Goal: Book appointment/travel/reservation

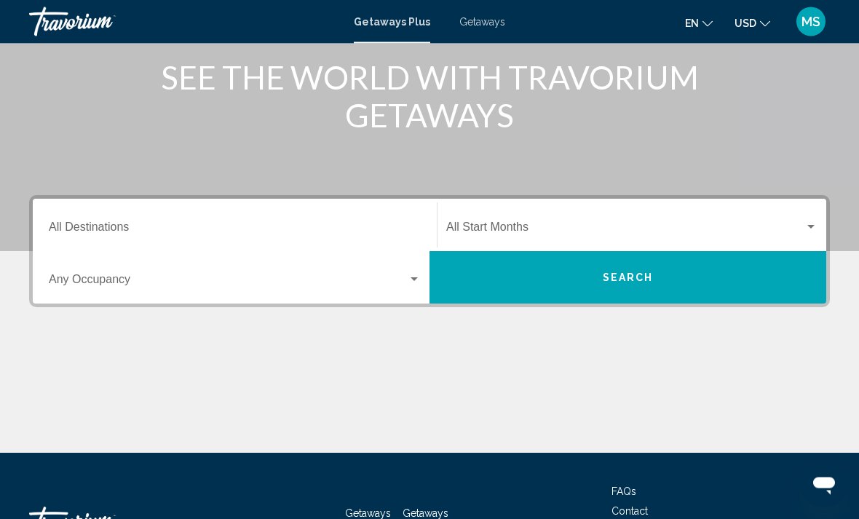
click at [389, 226] on input "Destination All Destinations" at bounding box center [235, 230] width 372 height 13
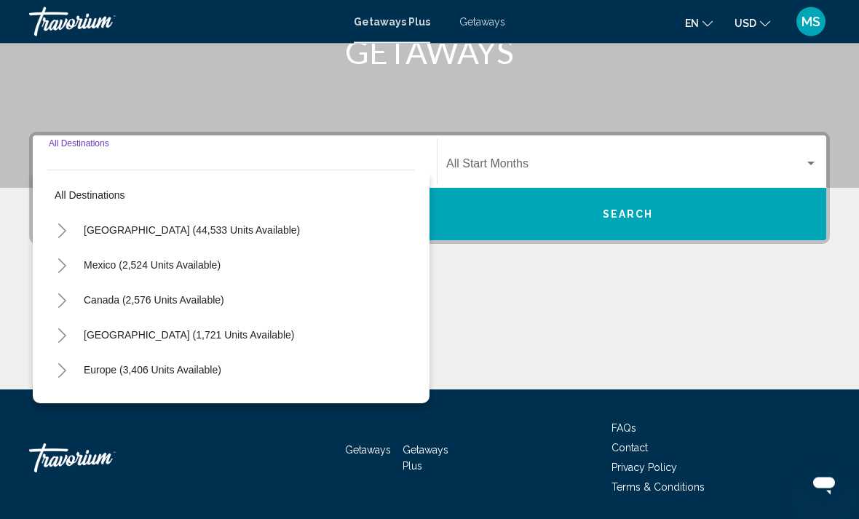
scroll to position [251, 0]
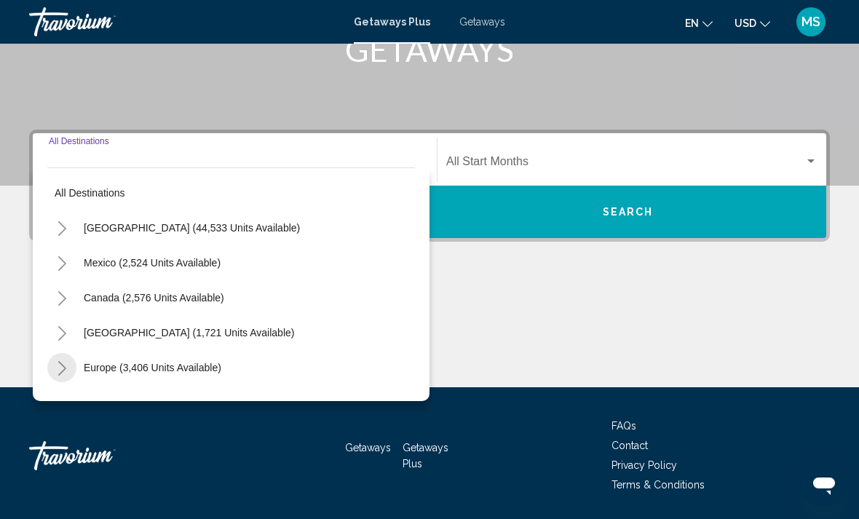
click at [69, 364] on button "Toggle Europe (3,406 units available)" at bounding box center [61, 367] width 29 height 29
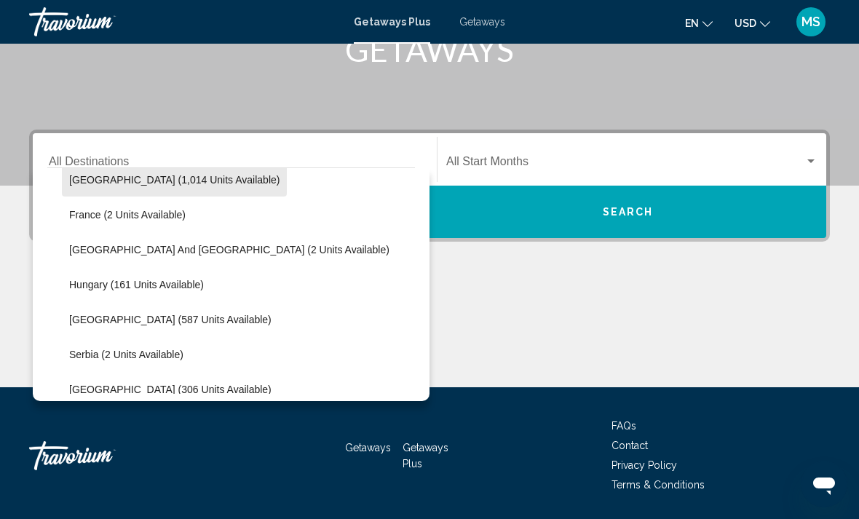
scroll to position [370, 0]
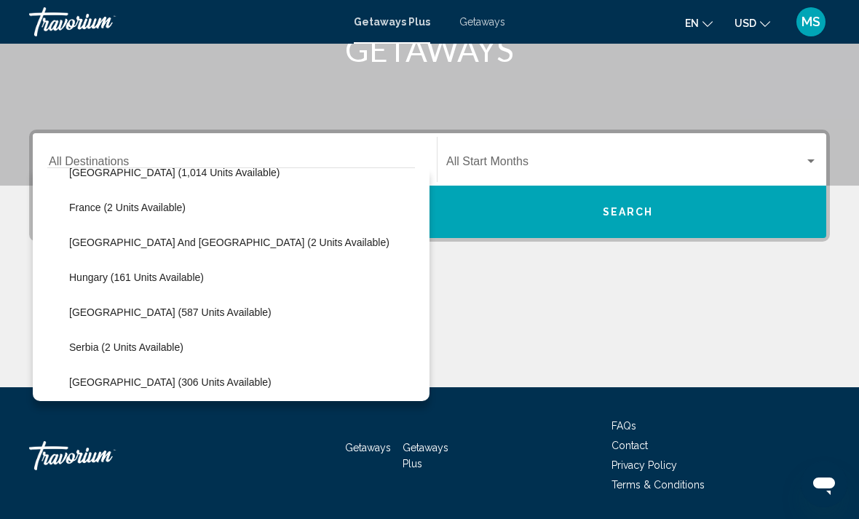
click at [130, 320] on button "[GEOGRAPHIC_DATA] (587 units available)" at bounding box center [170, 311] width 217 height 33
type input "**********"
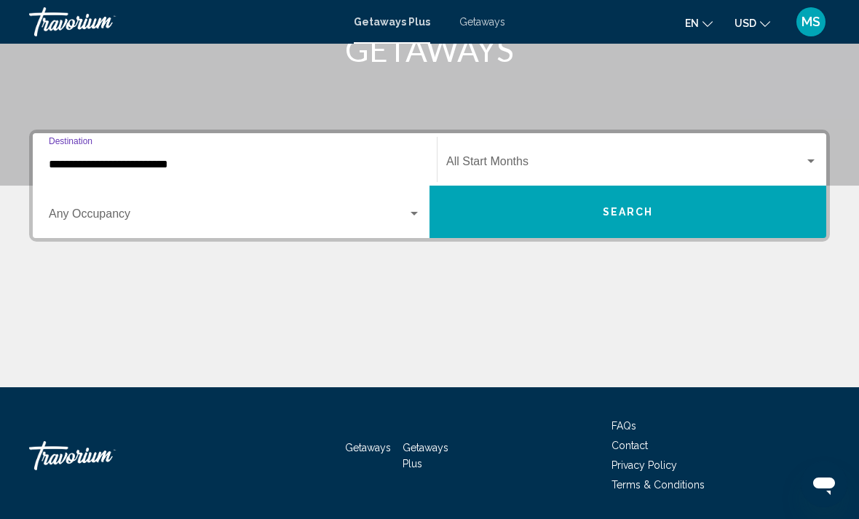
click at [574, 154] on div "Start Month All Start Months" at bounding box center [631, 160] width 371 height 46
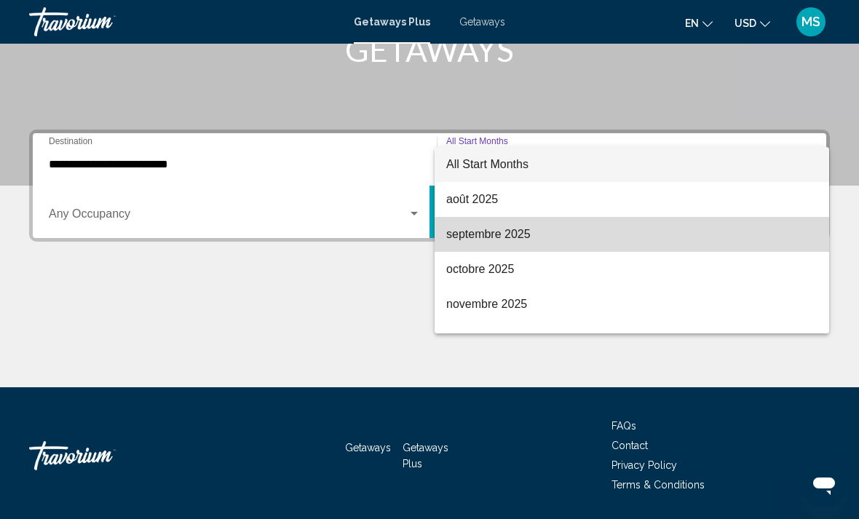
click at [512, 233] on span "septembre 2025" at bounding box center [631, 234] width 371 height 35
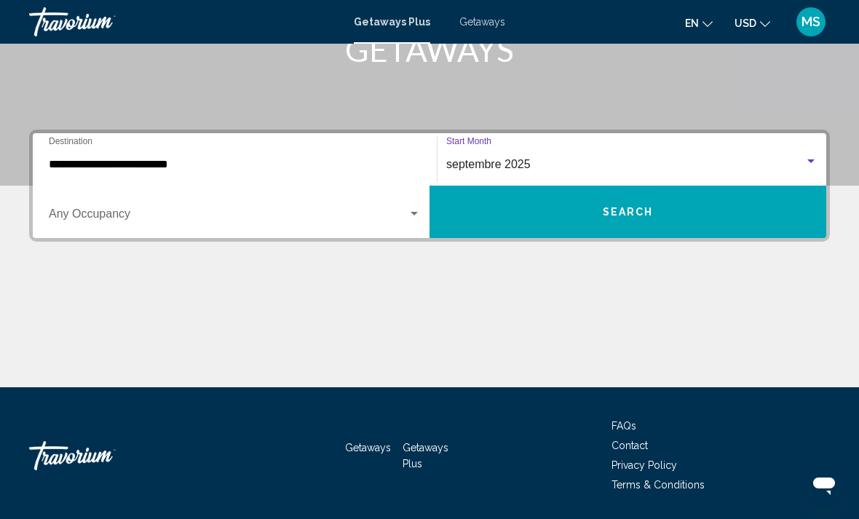
click at [309, 202] on div "Occupancy Any Occupancy" at bounding box center [235, 212] width 372 height 46
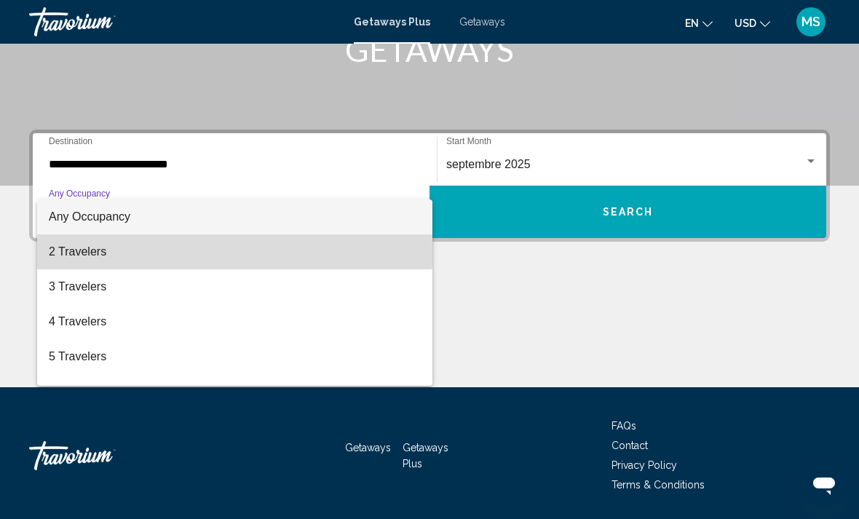
click at [149, 246] on span "2 Travelers" at bounding box center [235, 251] width 372 height 35
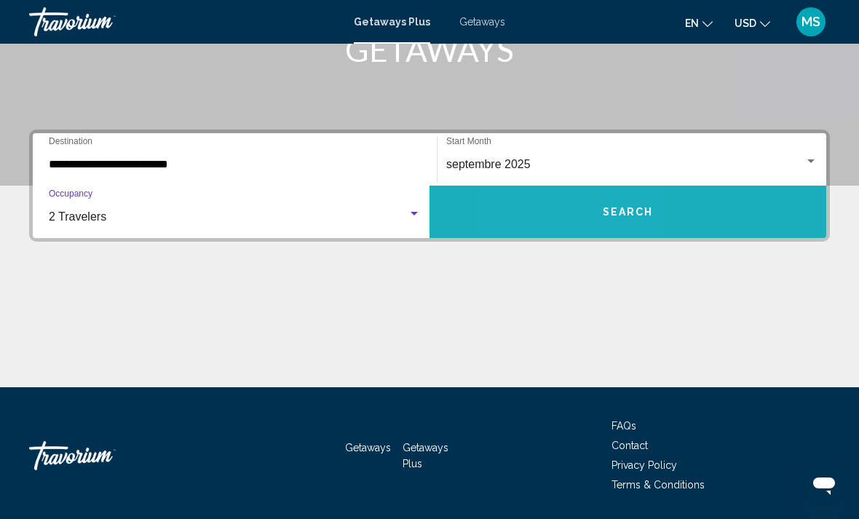
click at [560, 207] on button "Search" at bounding box center [627, 212] width 397 height 52
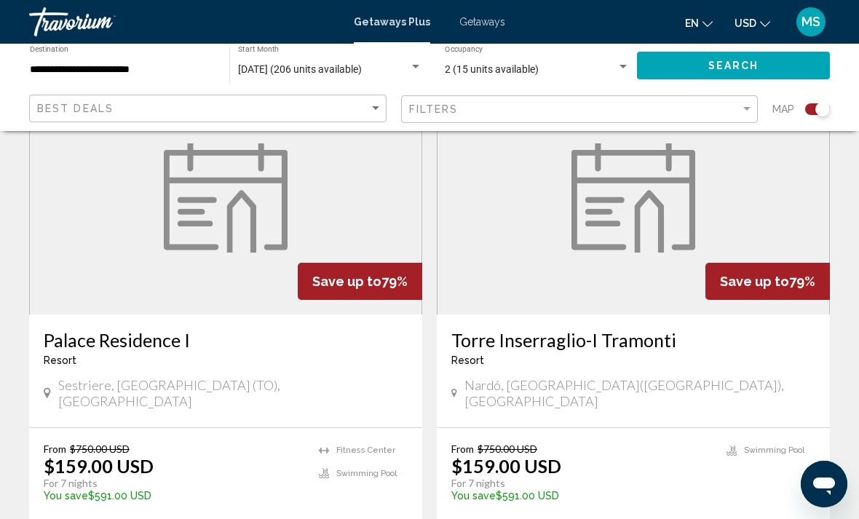
scroll to position [528, 0]
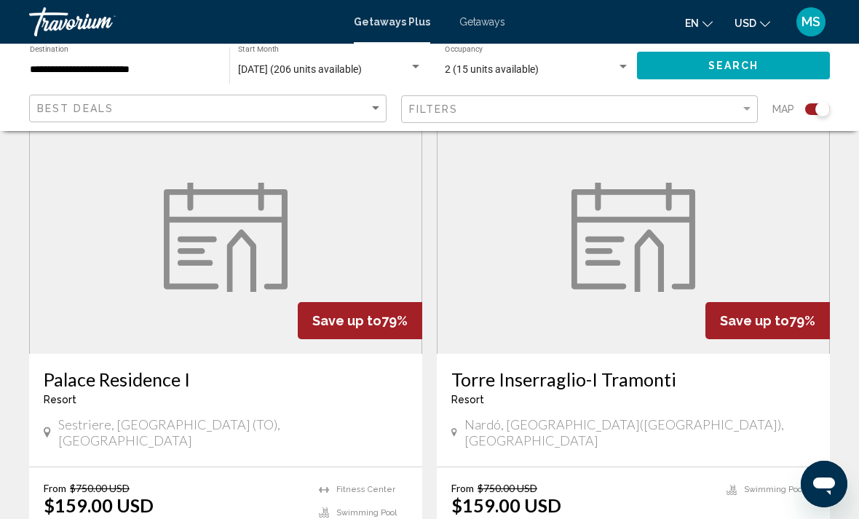
click at [100, 232] on figure "Main content" at bounding box center [226, 237] width 392 height 233
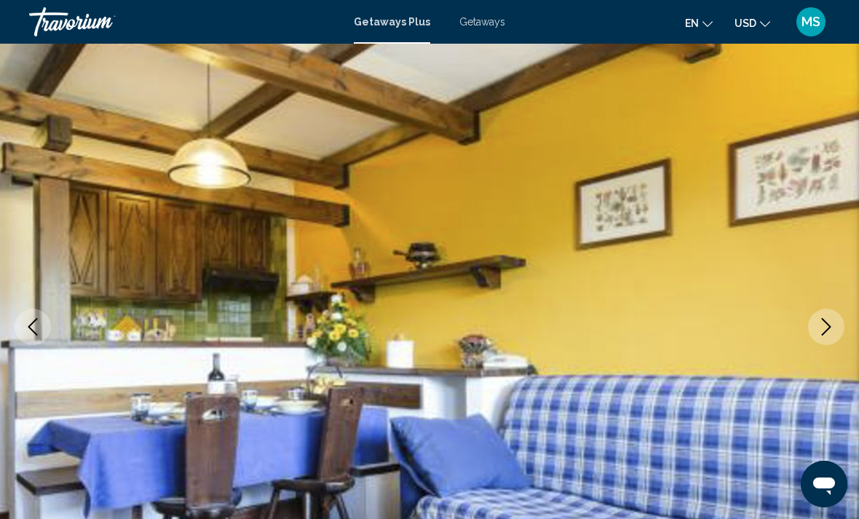
scroll to position [65, 0]
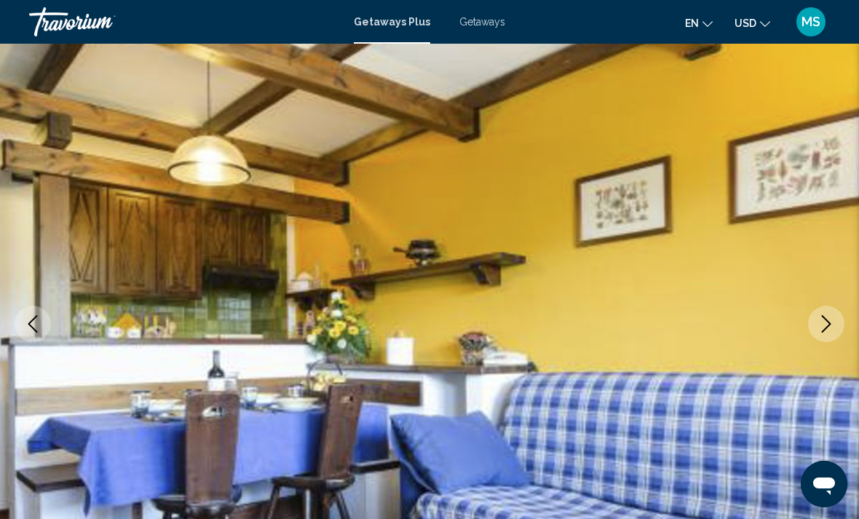
click at [819, 324] on icon "Next image" at bounding box center [825, 323] width 17 height 17
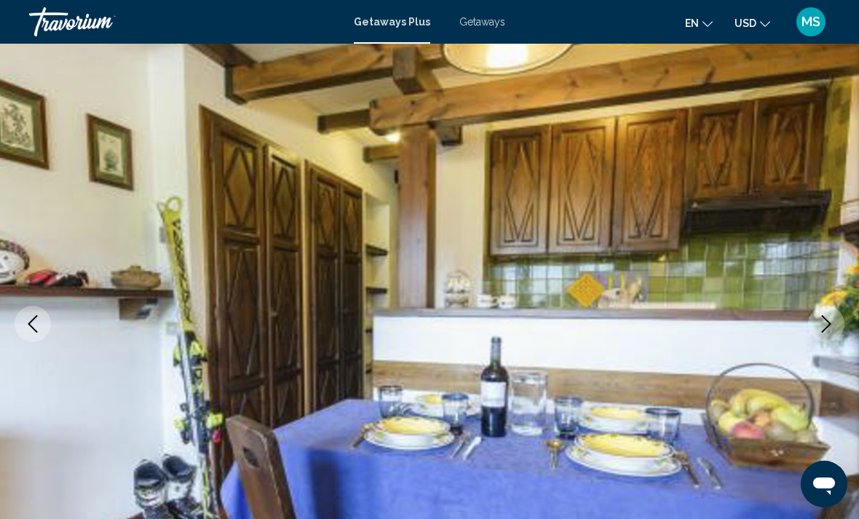
click at [814, 322] on button "Next image" at bounding box center [826, 324] width 36 height 36
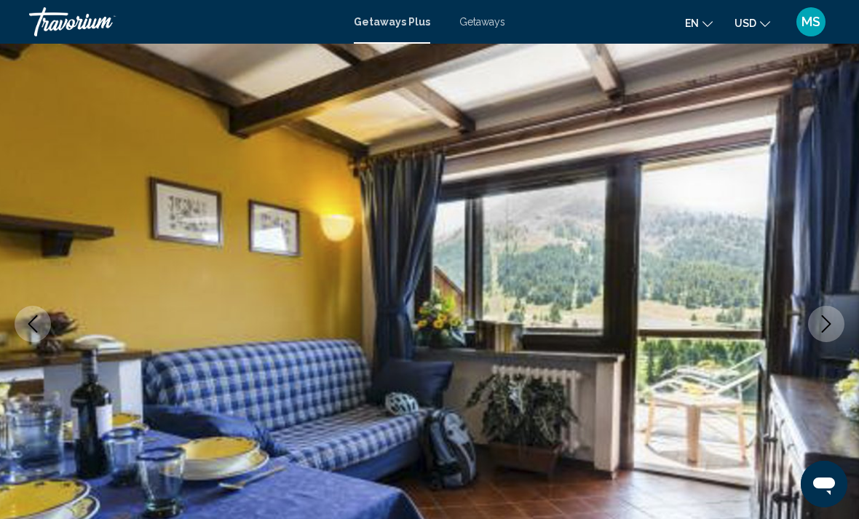
click at [821, 322] on icon "Next image" at bounding box center [825, 323] width 17 height 17
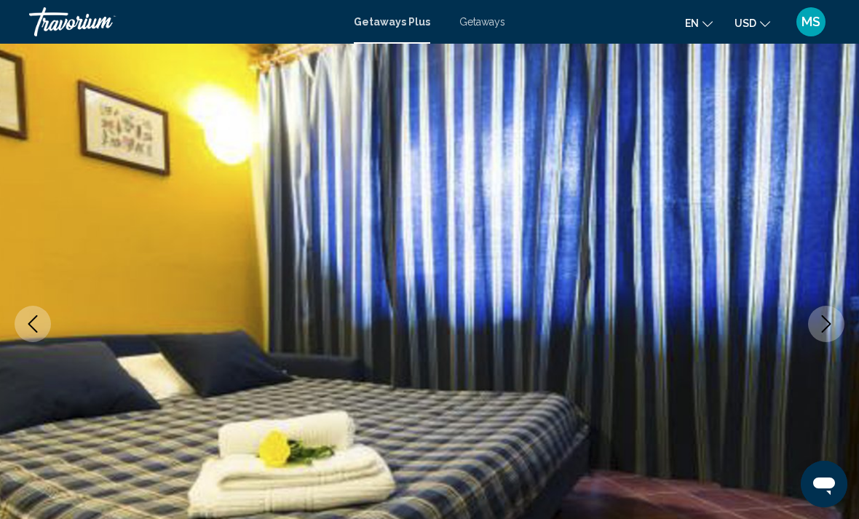
click at [817, 319] on icon "Next image" at bounding box center [825, 323] width 17 height 17
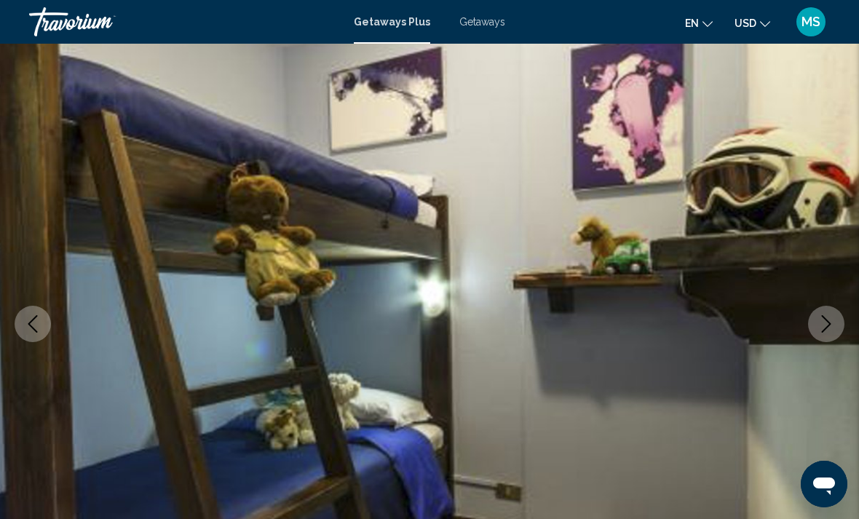
click at [830, 323] on icon "Next image" at bounding box center [825, 323] width 17 height 17
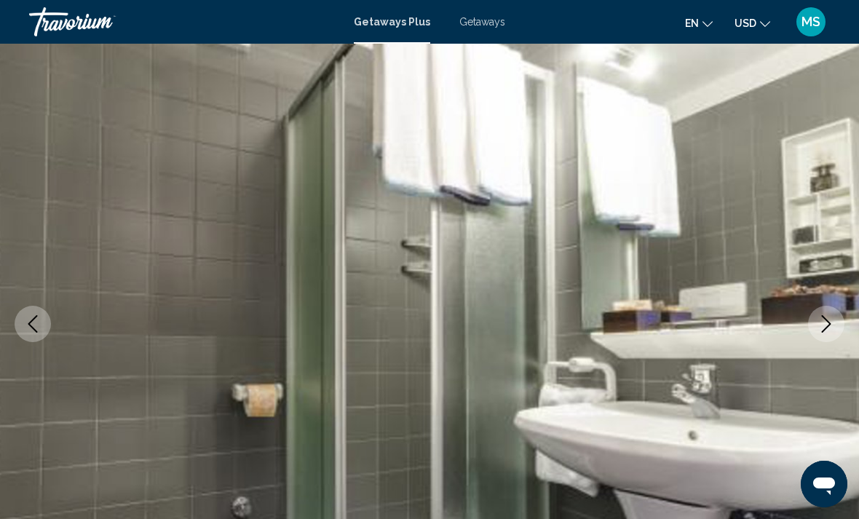
click at [827, 323] on icon "Next image" at bounding box center [825, 323] width 17 height 17
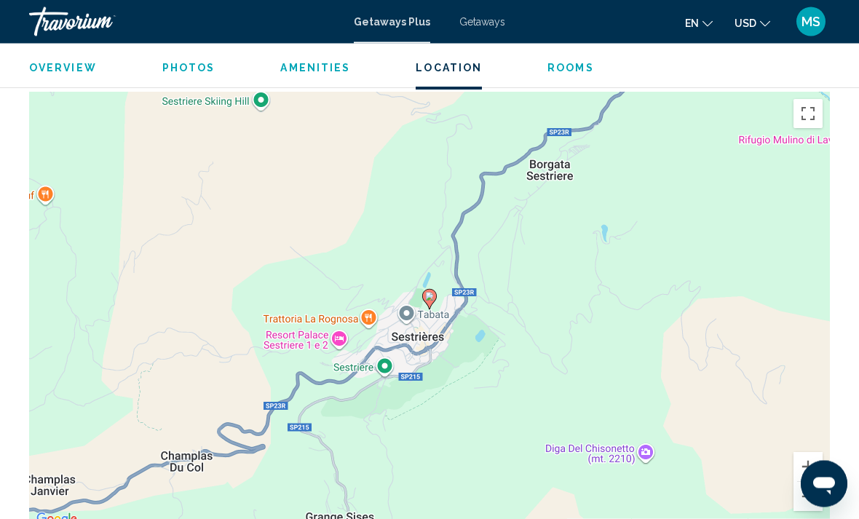
scroll to position [2277, 0]
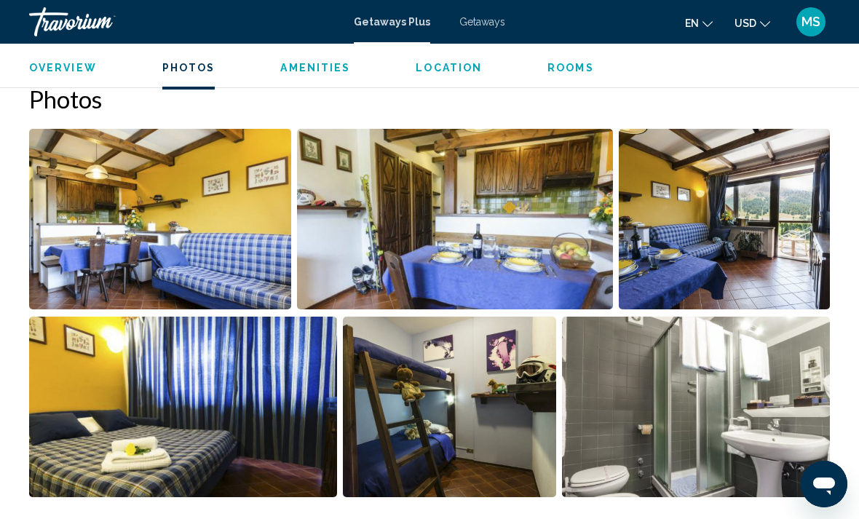
scroll to position [47, 0]
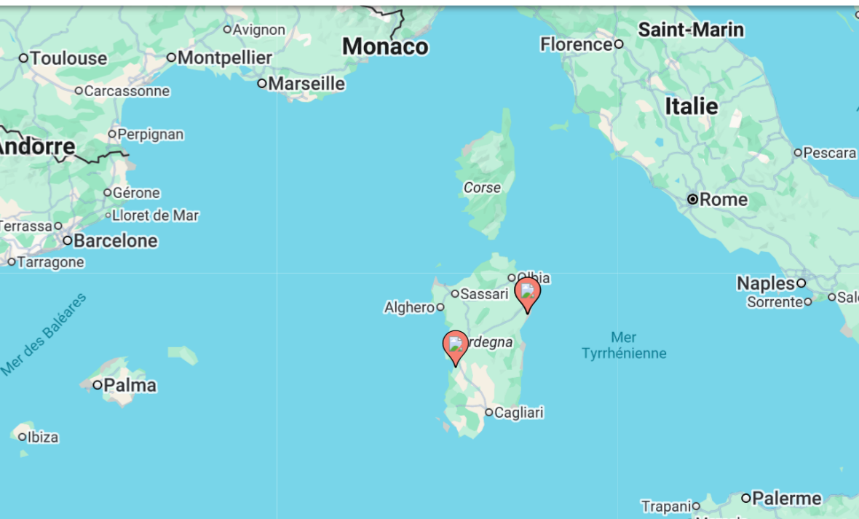
click at [513, 282] on image "Main content" at bounding box center [517, 286] width 9 height 9
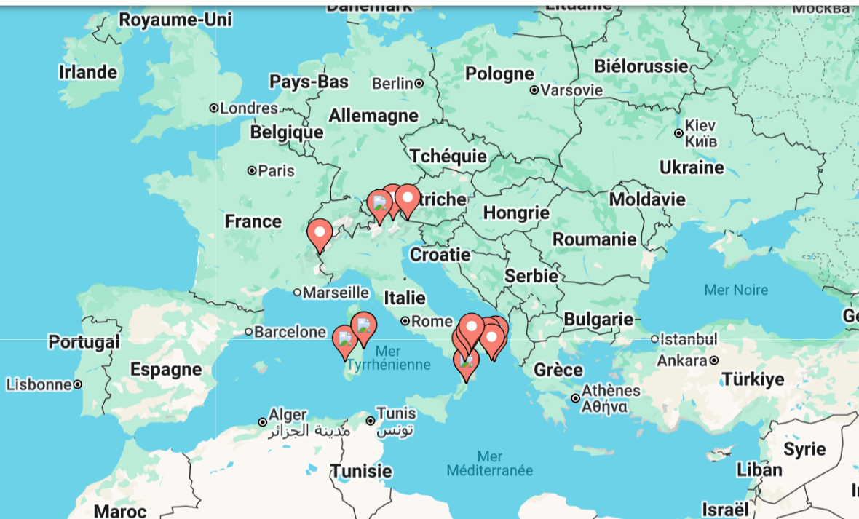
type input "**********"
click at [424, 301] on image "Main content" at bounding box center [428, 305] width 9 height 9
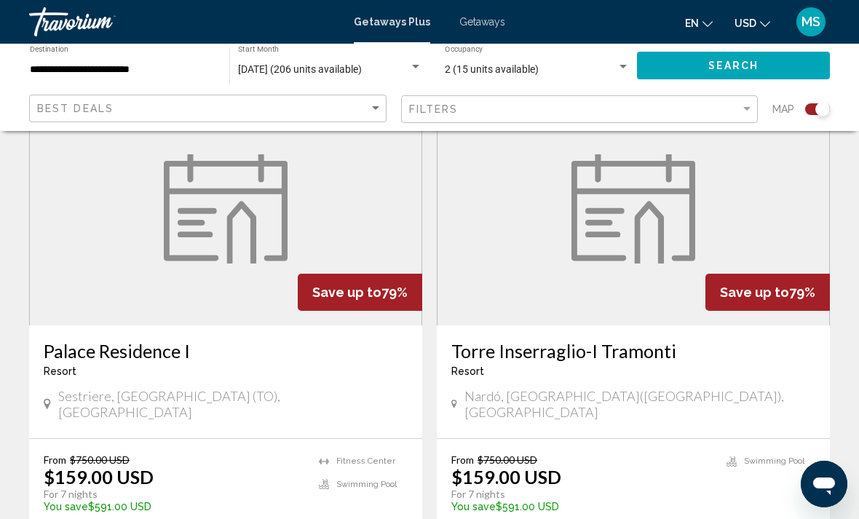
scroll to position [559, 0]
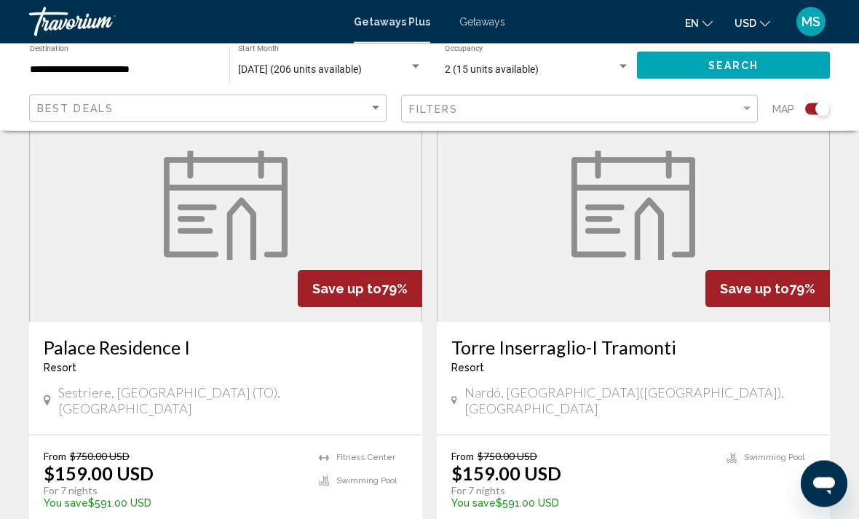
click at [513, 259] on figure "Main content" at bounding box center [633, 206] width 392 height 233
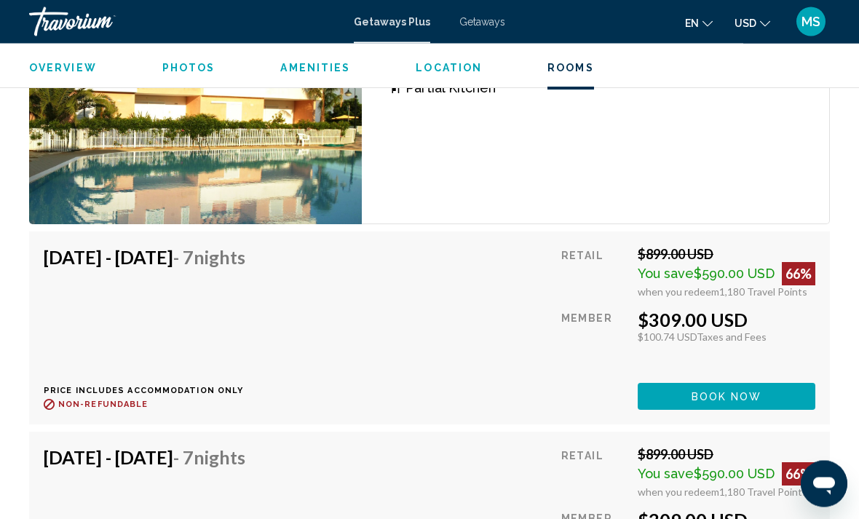
scroll to position [2983, 0]
click at [570, 446] on div "Retail" at bounding box center [593, 472] width 65 height 52
click at [568, 433] on div "[DATE] - [DATE] - 7 Nights Price includes accommodation only Refundable until :…" at bounding box center [429, 528] width 800 height 193
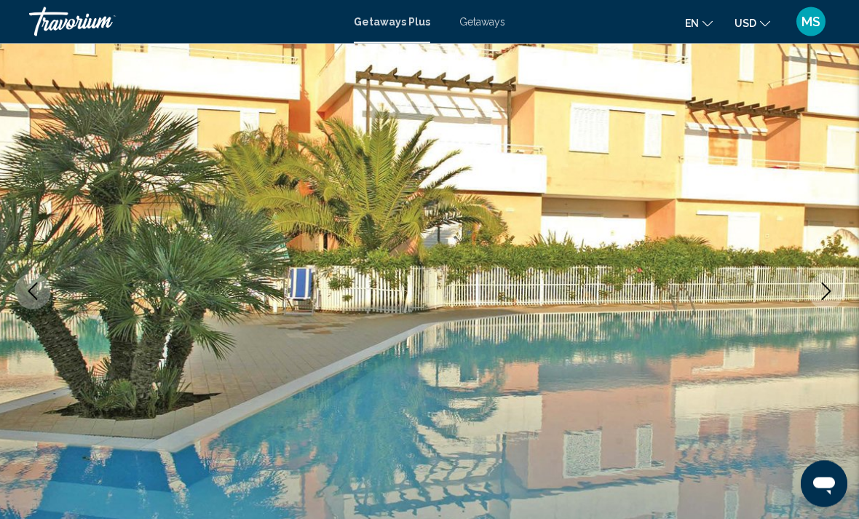
scroll to position [0, 0]
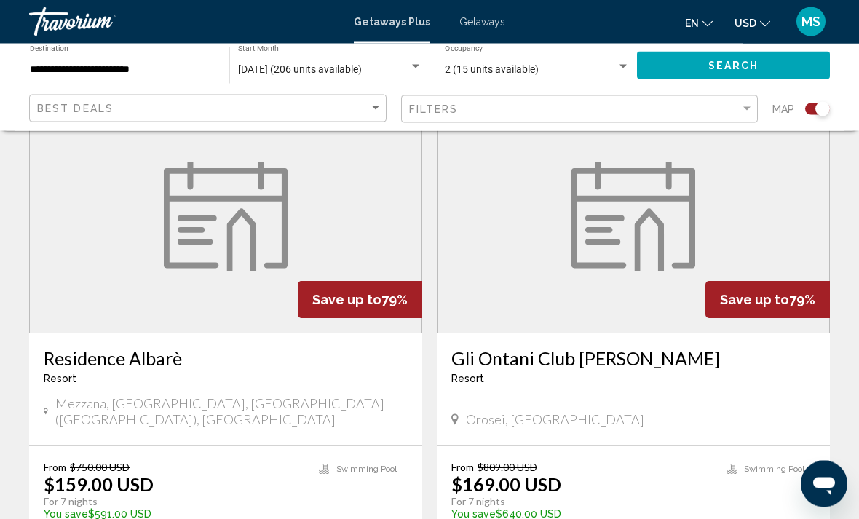
scroll to position [1062, 0]
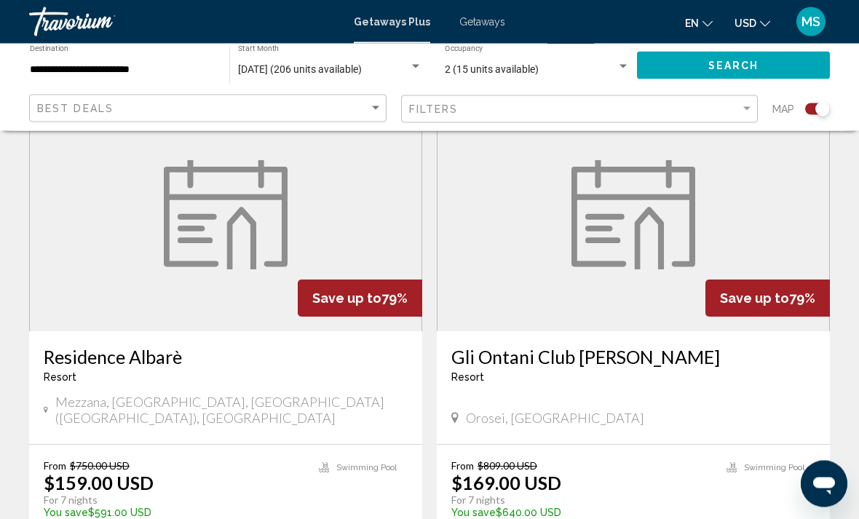
click at [103, 219] on figure "Main content" at bounding box center [226, 215] width 392 height 233
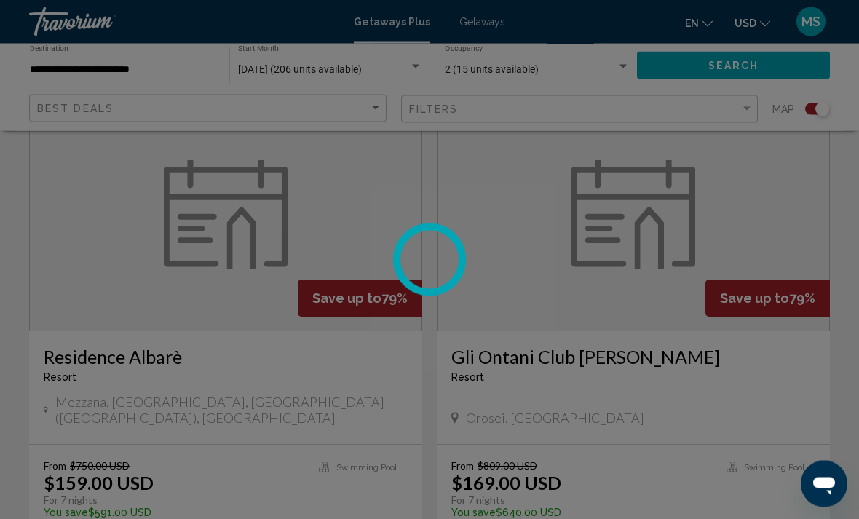
scroll to position [1062, 0]
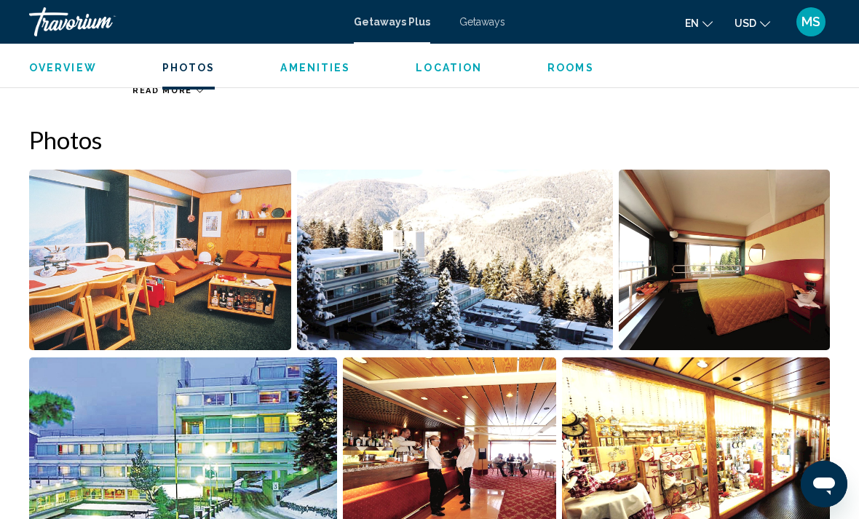
scroll to position [47, 0]
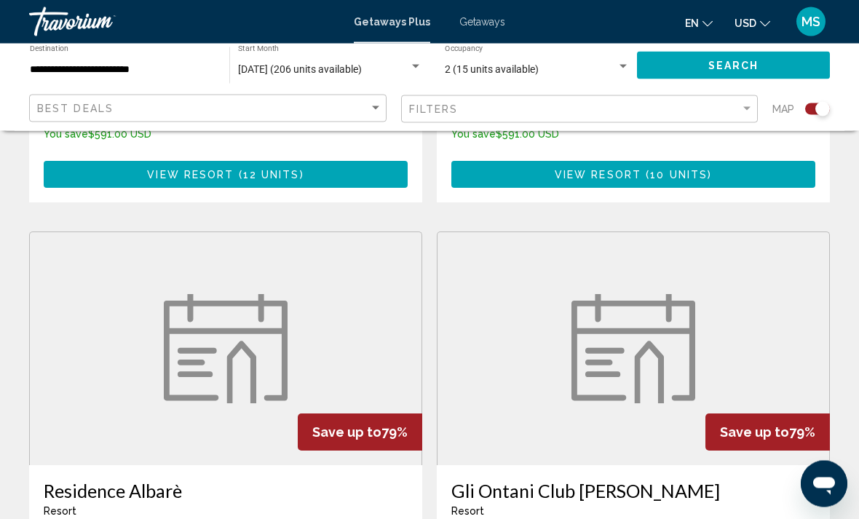
click at [774, 306] on figure "Main content" at bounding box center [633, 349] width 392 height 233
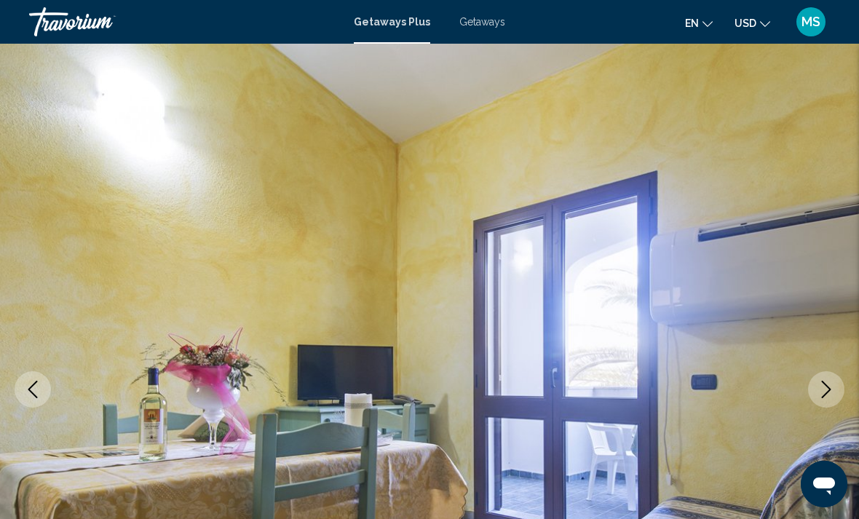
click at [832, 402] on button "Next image" at bounding box center [826, 389] width 36 height 36
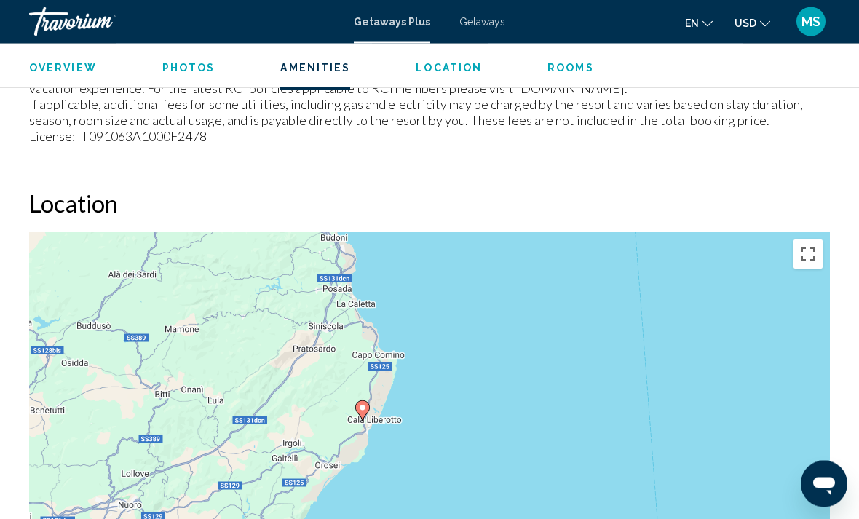
scroll to position [1842, 0]
click at [488, 25] on span "Getaways" at bounding box center [482, 22] width 46 height 12
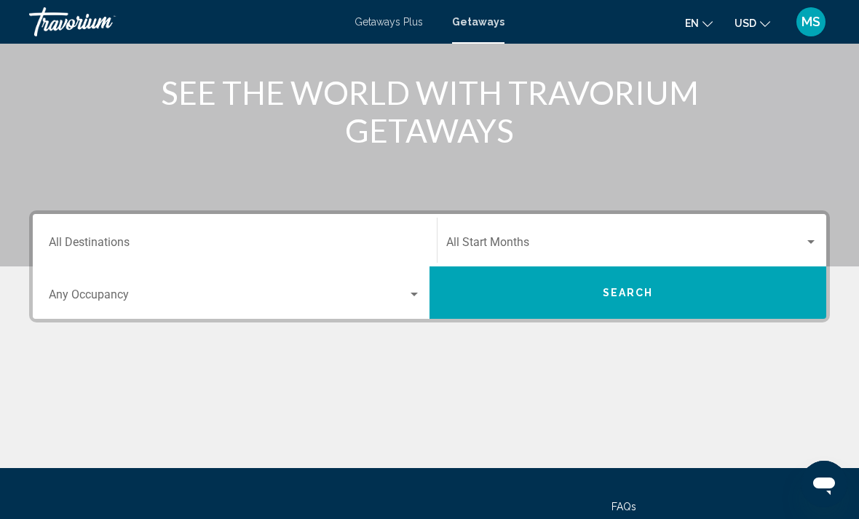
click at [320, 229] on div "Destination All Destinations" at bounding box center [235, 241] width 372 height 46
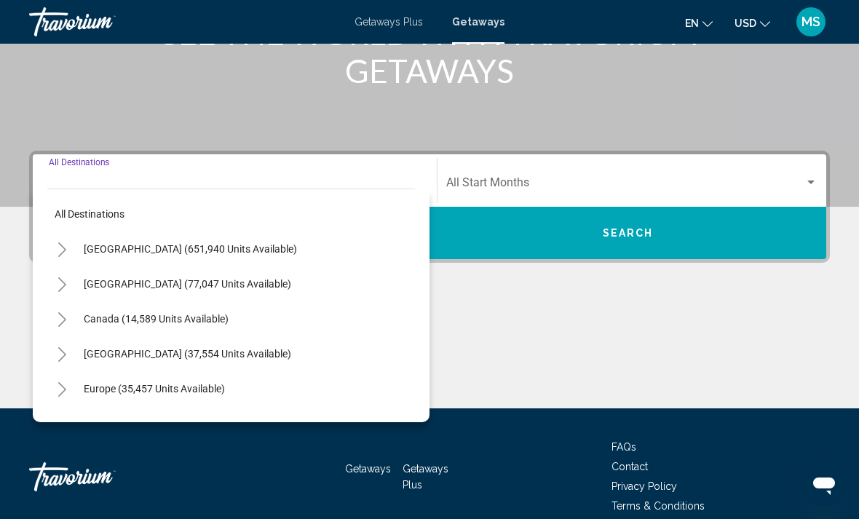
scroll to position [251, 0]
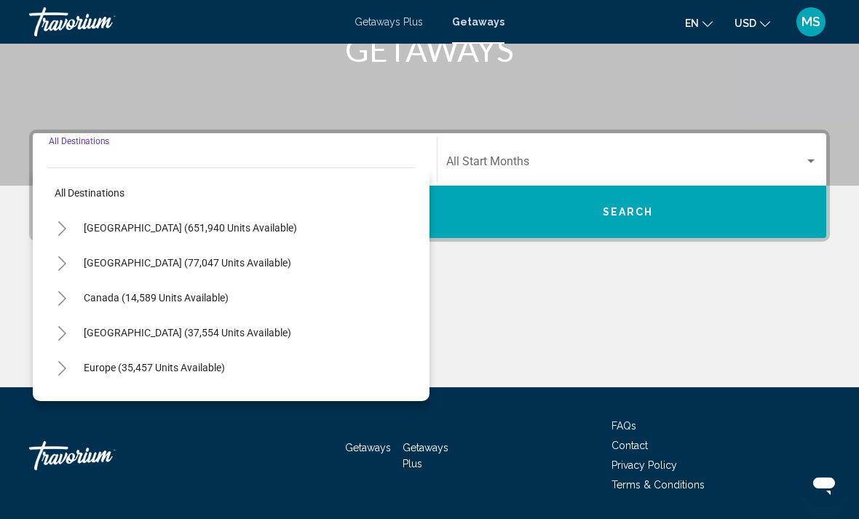
click at [65, 373] on icon "Toggle Europe (35,457 units available)" at bounding box center [62, 368] width 11 height 15
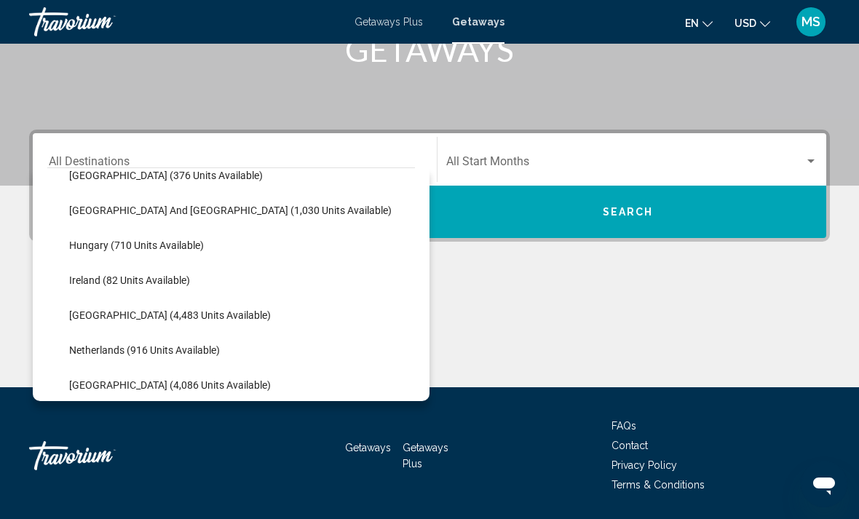
scroll to position [472, 0]
click at [85, 311] on span "[GEOGRAPHIC_DATA] (4,483 units available)" at bounding box center [170, 315] width 202 height 12
type input "**********"
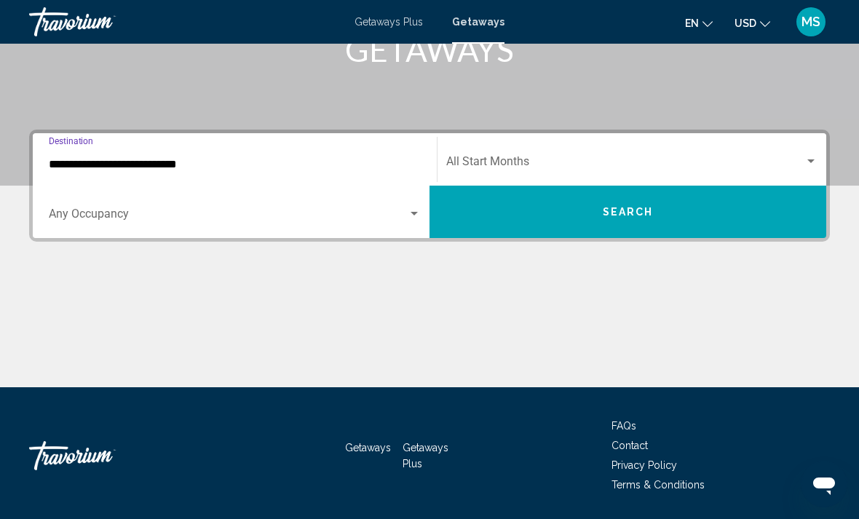
click at [492, 158] on span "Search widget" at bounding box center [625, 164] width 358 height 13
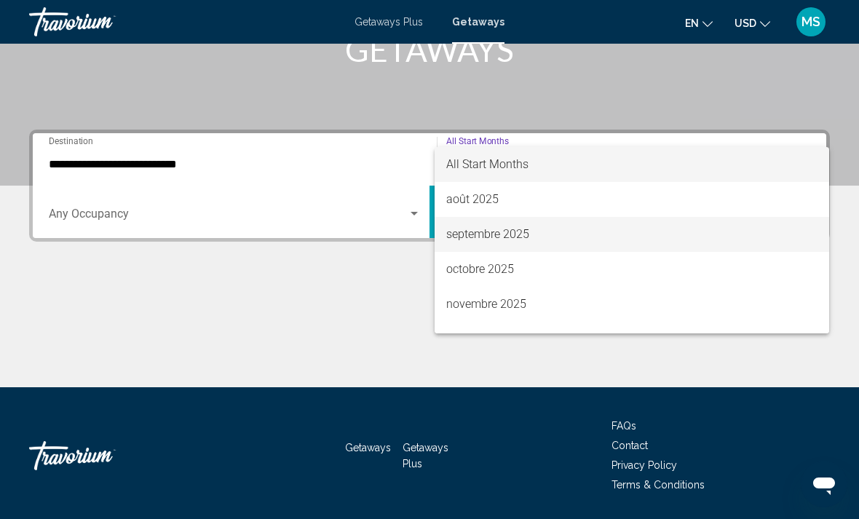
click at [514, 234] on span "septembre 2025" at bounding box center [631, 234] width 371 height 35
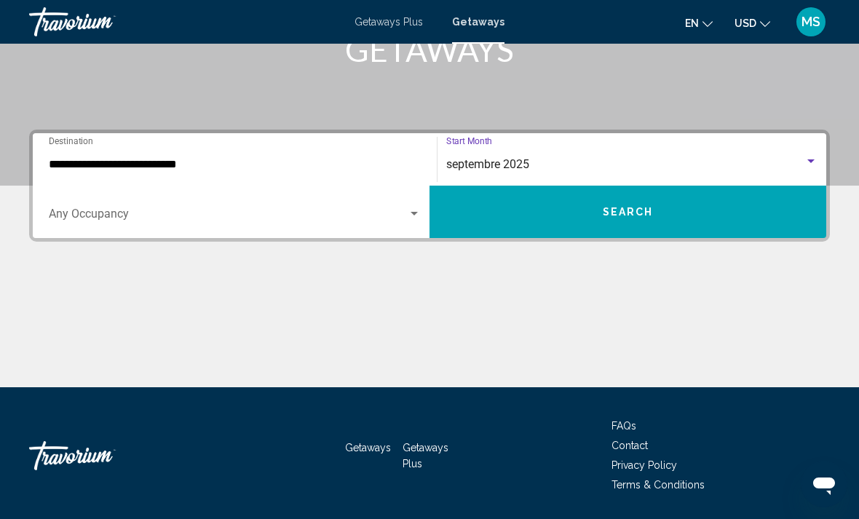
click at [184, 215] on span "Search widget" at bounding box center [228, 216] width 359 height 13
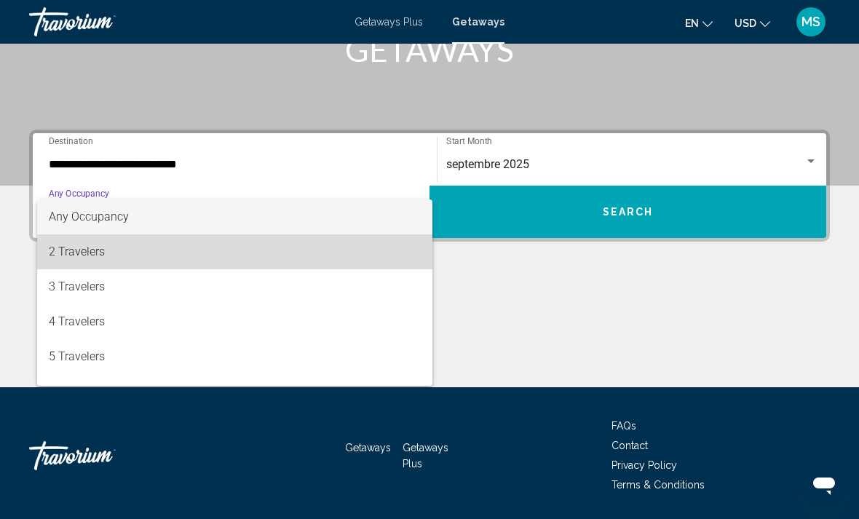
click at [146, 250] on span "2 Travelers" at bounding box center [235, 251] width 372 height 35
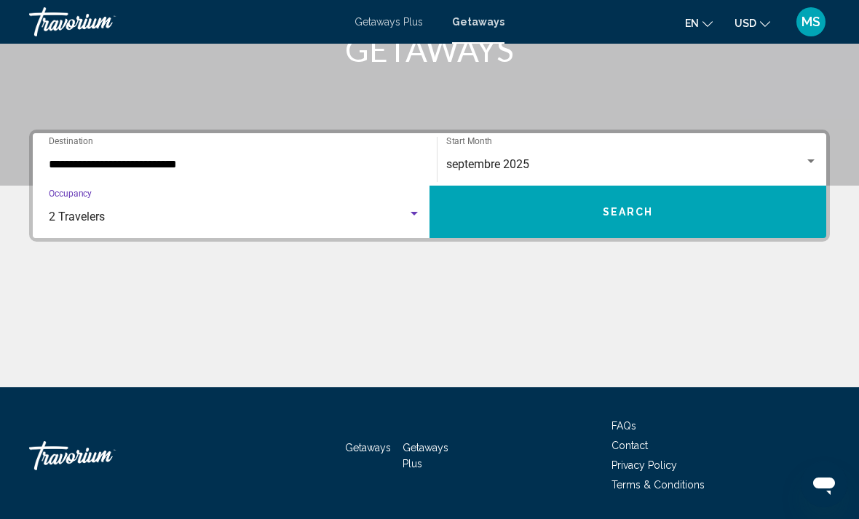
click at [537, 223] on button "Search" at bounding box center [627, 212] width 397 height 52
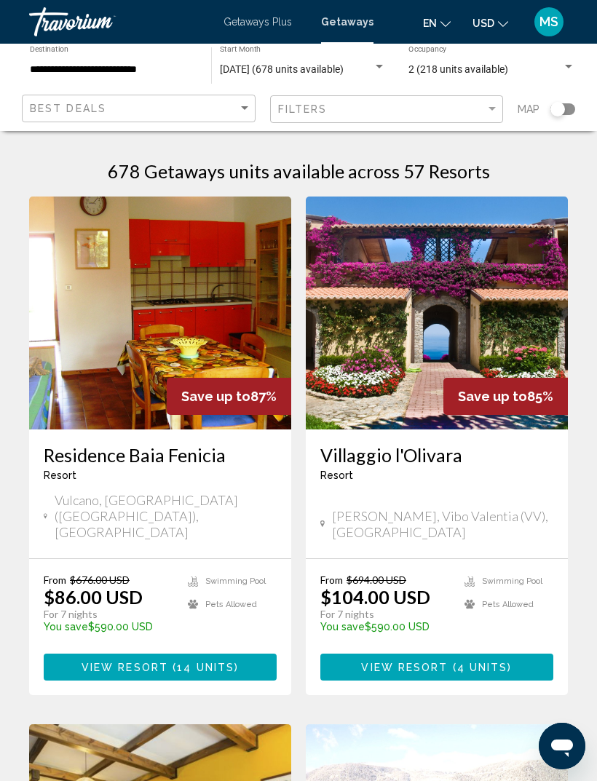
click at [493, 322] on img "Main content" at bounding box center [437, 312] width 262 height 233
click at [177, 311] on img "Main content" at bounding box center [160, 312] width 262 height 233
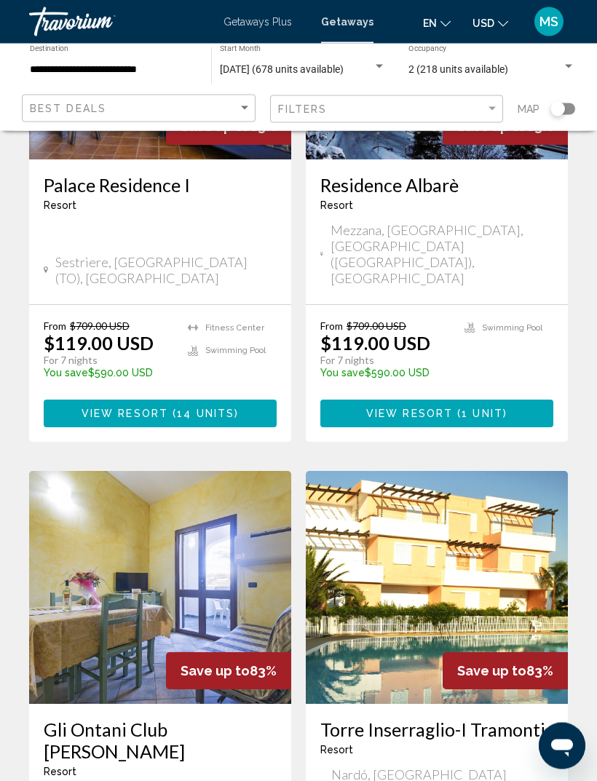
scroll to position [798, 0]
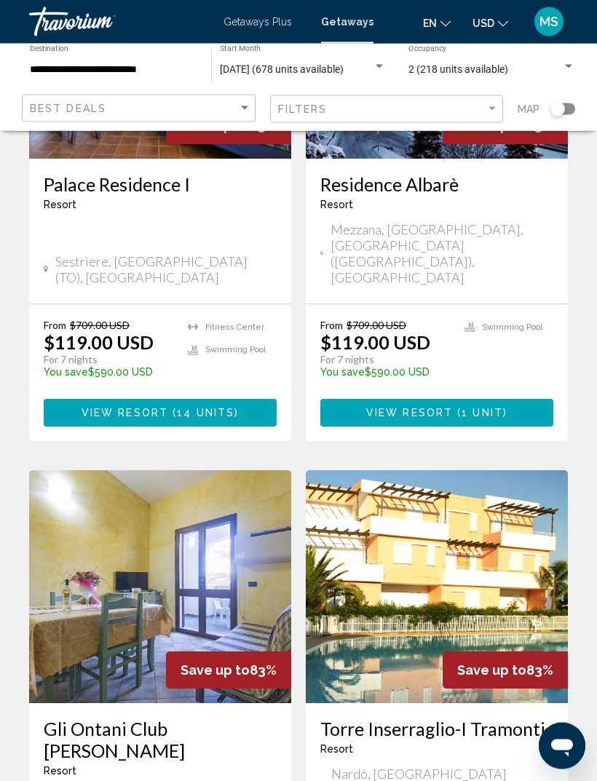
click at [504, 491] on img "Main content" at bounding box center [437, 587] width 262 height 233
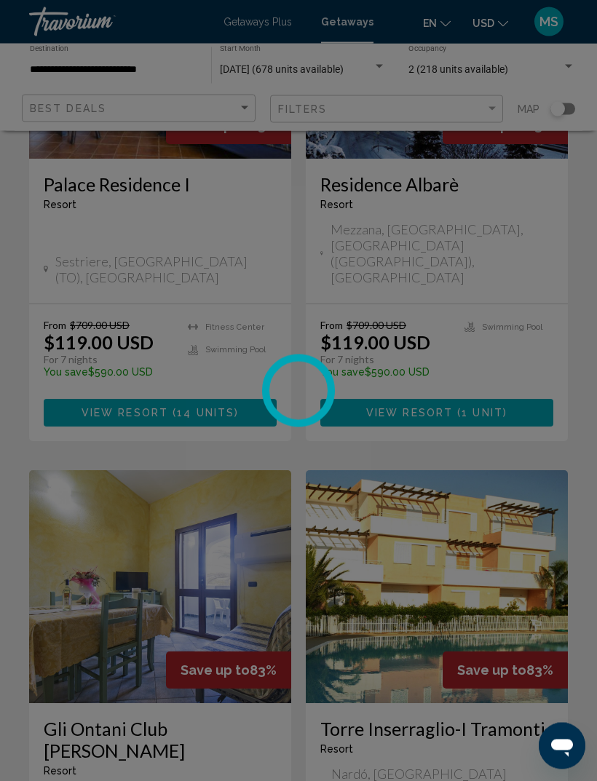
scroll to position [798, 0]
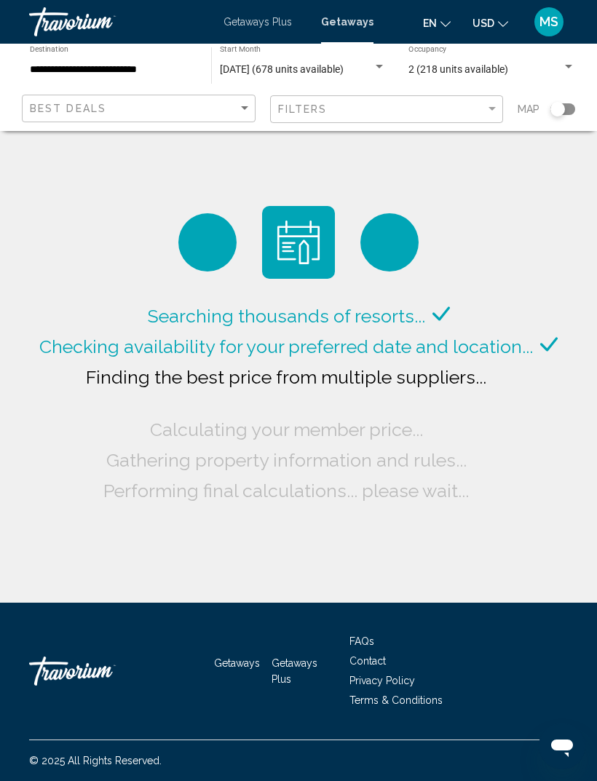
click at [276, 21] on span "Getaways Plus" at bounding box center [257, 22] width 68 height 12
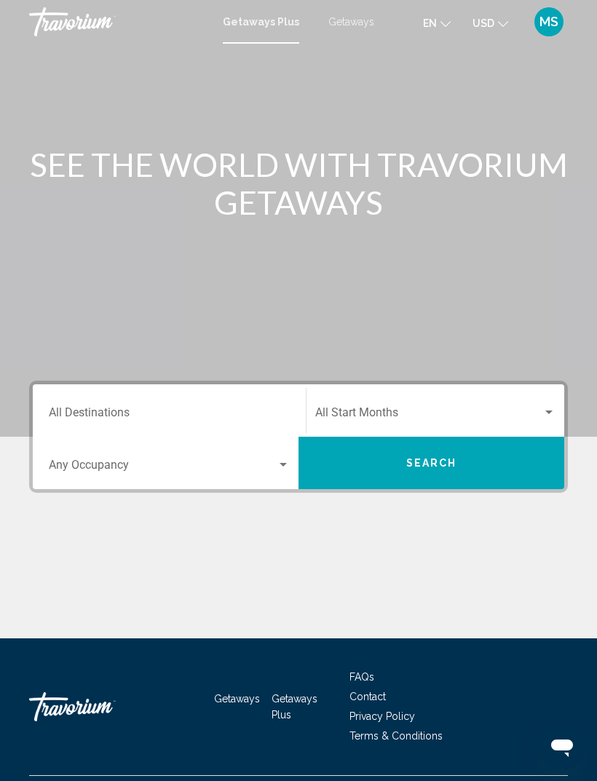
click at [231, 413] on input "Destination All Destinations" at bounding box center [169, 415] width 241 height 13
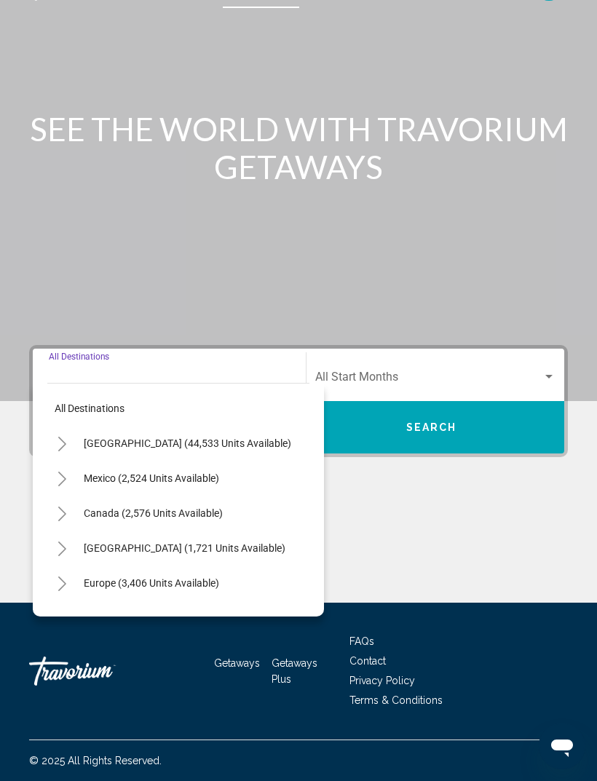
scroll to position [47, 0]
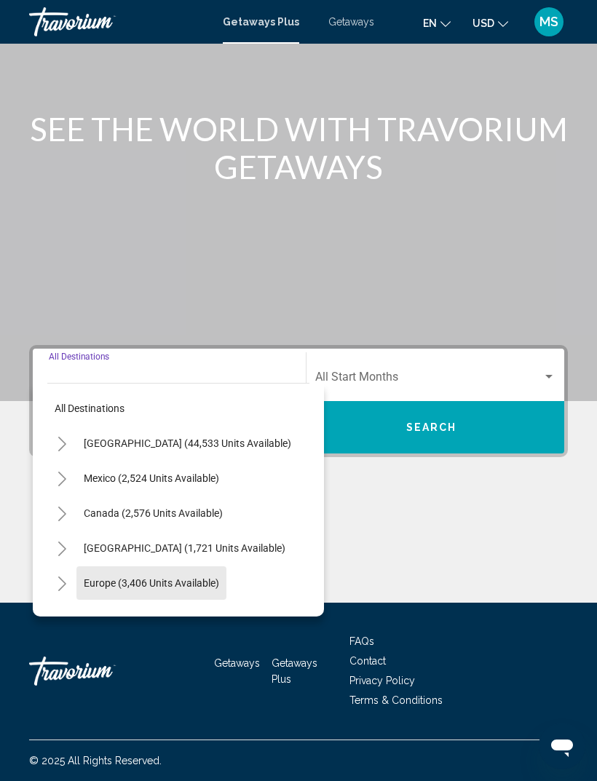
click at [112, 518] on span "Europe (3,406 units available)" at bounding box center [151, 583] width 135 height 12
type input "**********"
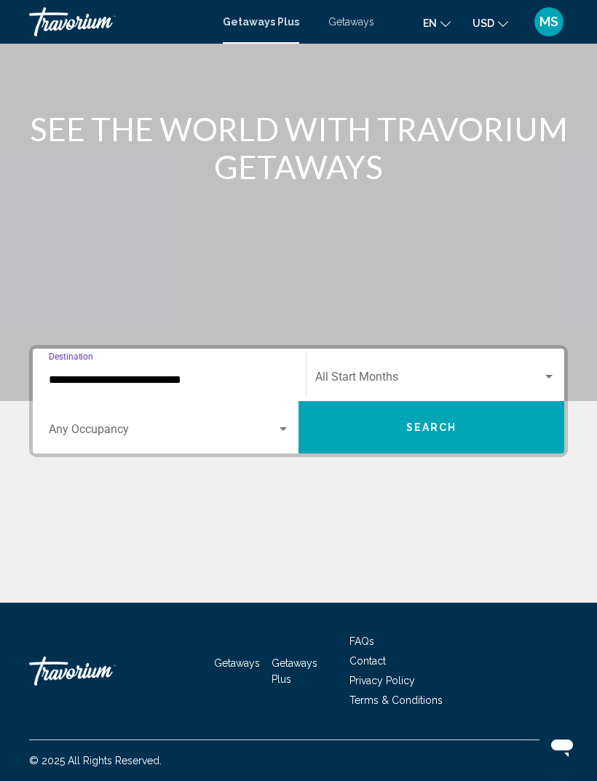
click at [416, 373] on span "Search widget" at bounding box center [428, 379] width 227 height 13
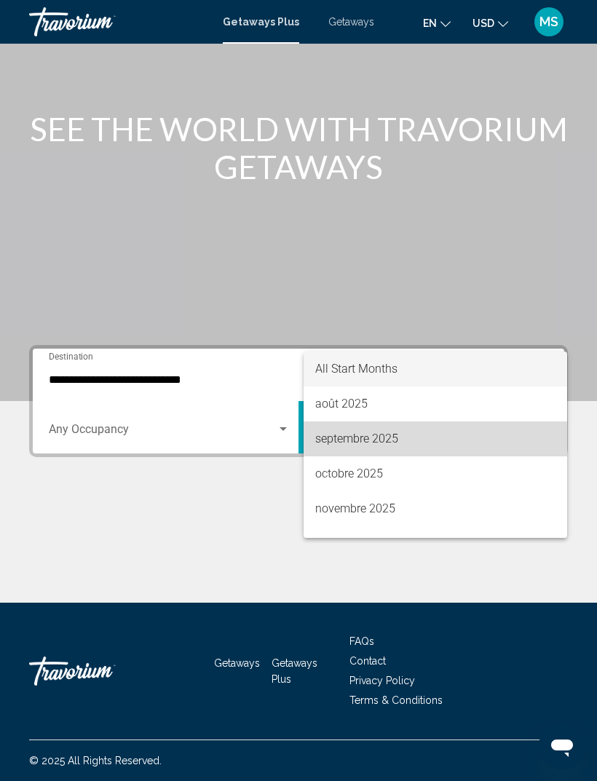
click at [392, 437] on span "septembre 2025" at bounding box center [435, 438] width 240 height 35
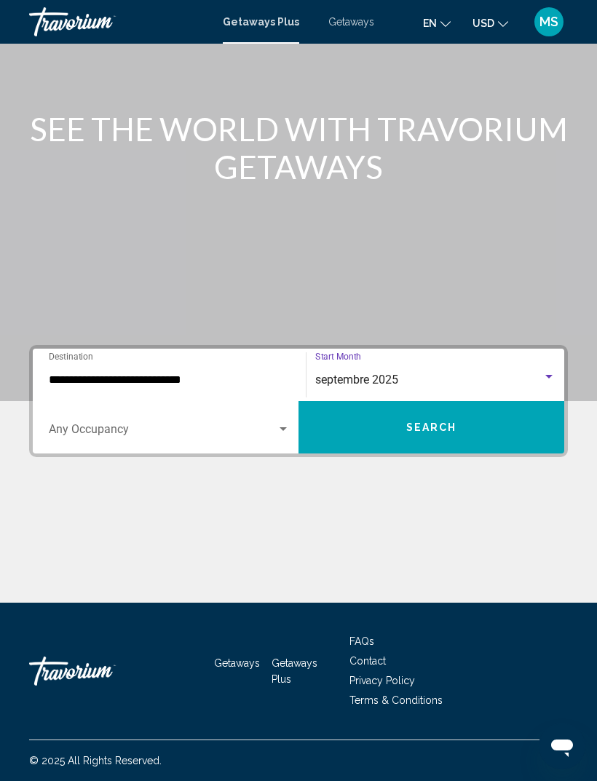
click at [237, 426] on span "Search widget" at bounding box center [163, 432] width 228 height 13
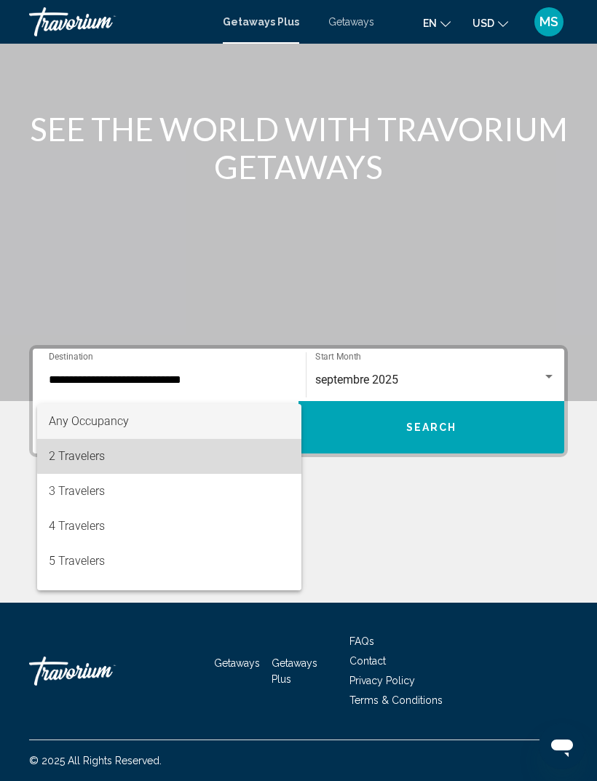
click at [210, 456] on span "2 Travelers" at bounding box center [169, 456] width 241 height 35
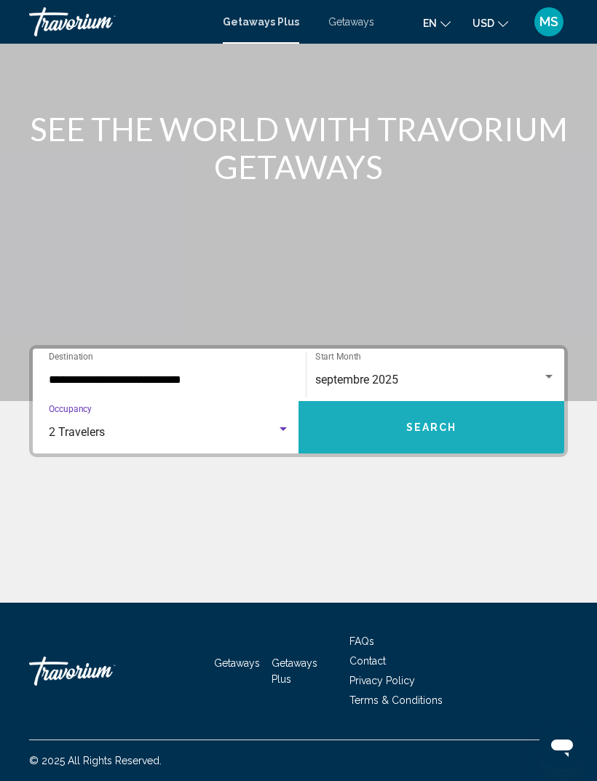
click at [435, 424] on button "Search" at bounding box center [431, 427] width 266 height 52
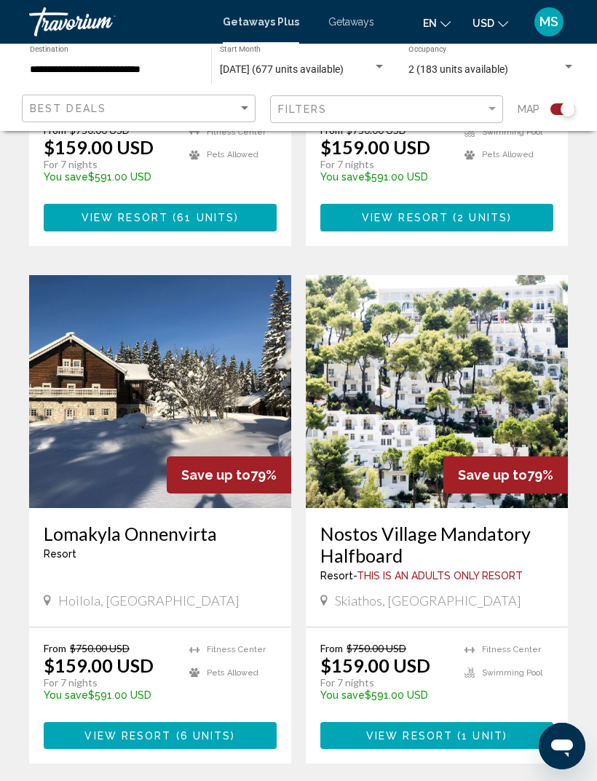
scroll to position [2800, 0]
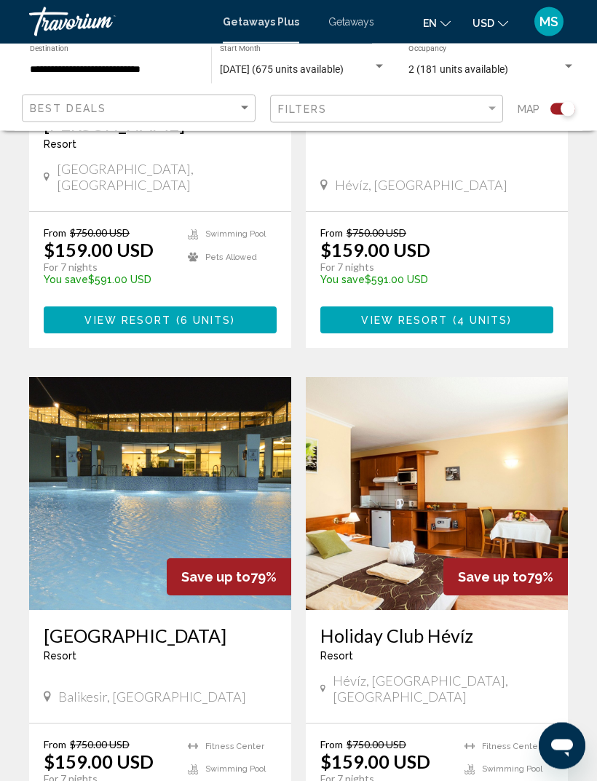
scroll to position [659, 0]
click at [60, 498] on img "Main content" at bounding box center [160, 493] width 262 height 233
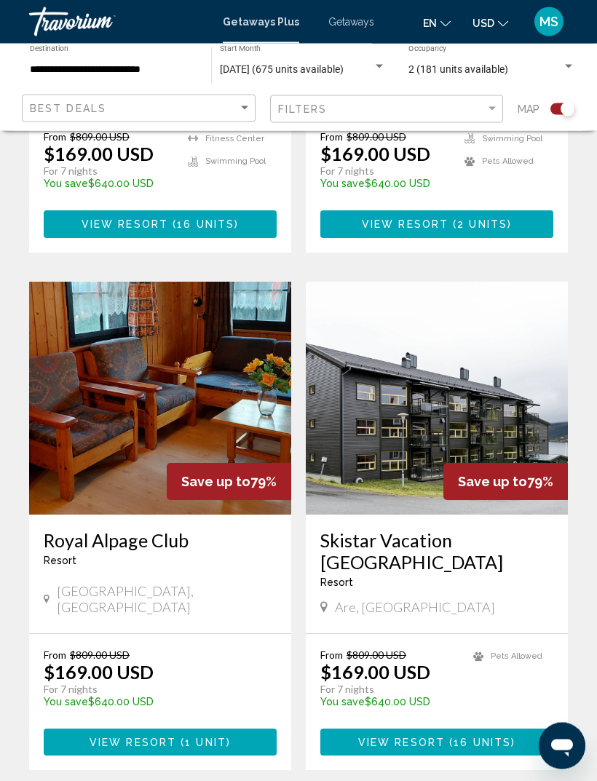
scroll to position [2834, 0]
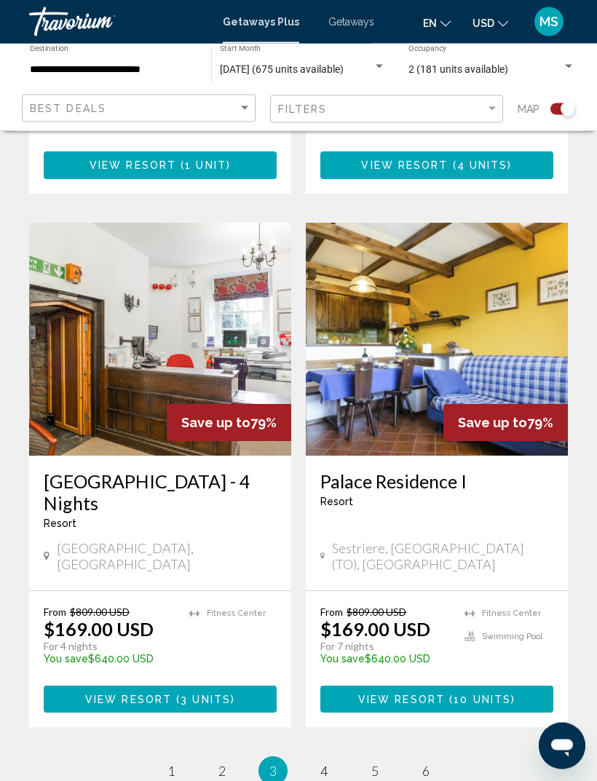
scroll to position [2823, 0]
click at [331, 518] on link "page 4" at bounding box center [323, 770] width 25 height 25
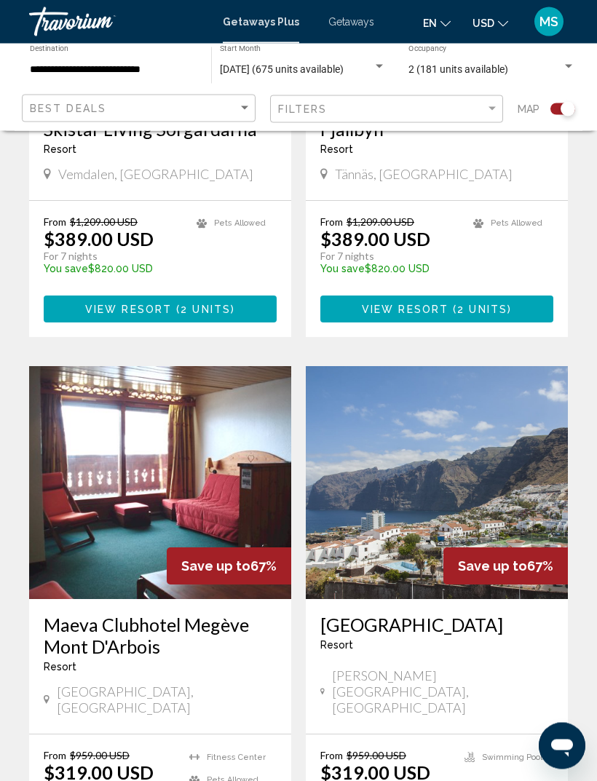
scroll to position [2193, 0]
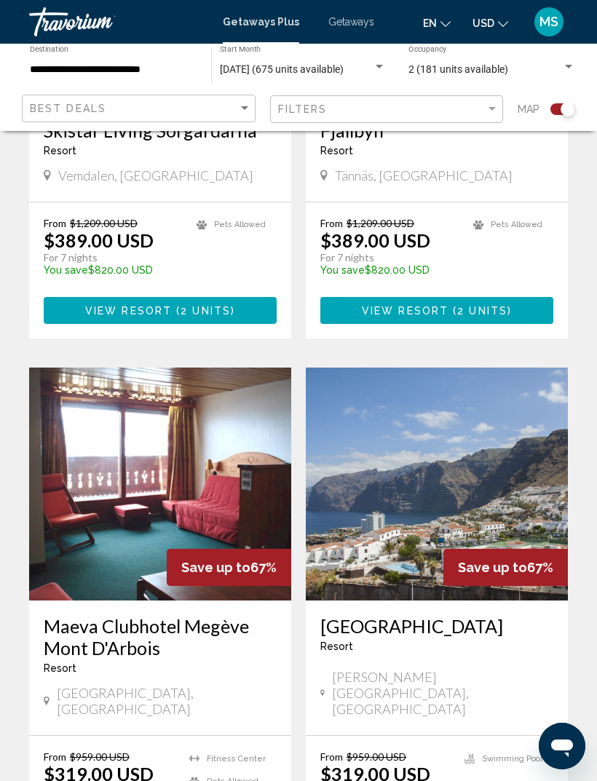
click at [358, 518] on img "Main content" at bounding box center [437, 483] width 262 height 233
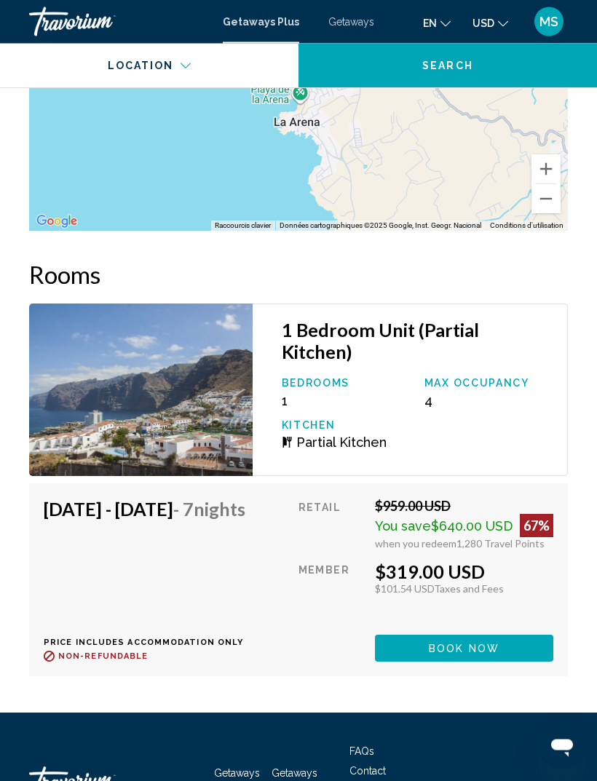
scroll to position [2651, 0]
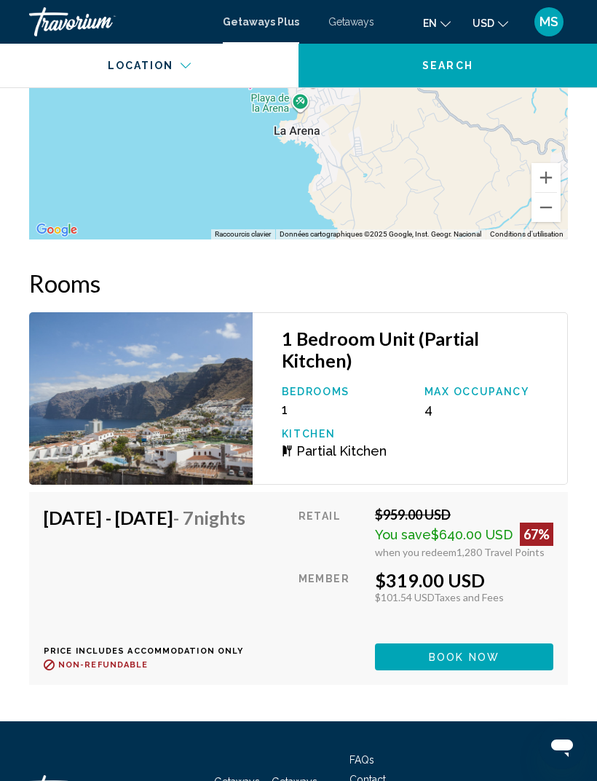
click at [88, 392] on img "Main content" at bounding box center [140, 398] width 223 height 172
click at [440, 437] on div "1 Bedroom Unit (Partial Kitchen) Bedrooms 1 Max Occupancy 4 Kitchen Partial Kit…" at bounding box center [410, 398] width 315 height 172
click at [256, 518] on div "[DATE] - [DATE] - 7 Nights Price includes accommodation only Refundable until :…" at bounding box center [150, 588] width 212 height 164
click at [248, 403] on img "Main content" at bounding box center [140, 398] width 223 height 172
click at [488, 518] on span "Book now" at bounding box center [464, 657] width 71 height 12
